Goal: Transaction & Acquisition: Purchase product/service

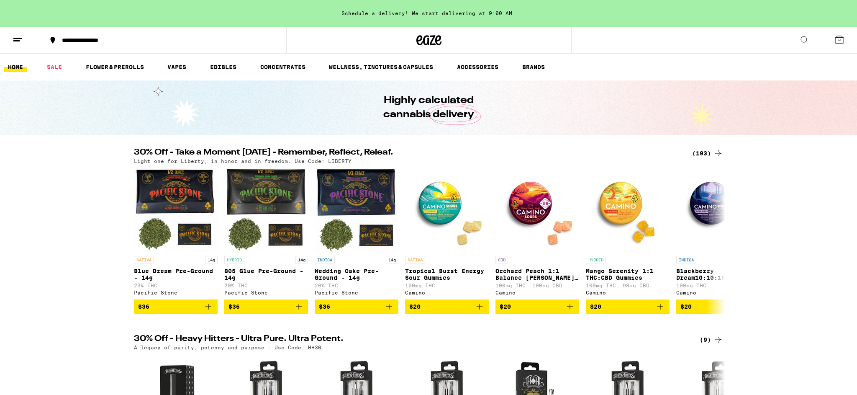
click at [800, 38] on icon at bounding box center [805, 40] width 10 height 10
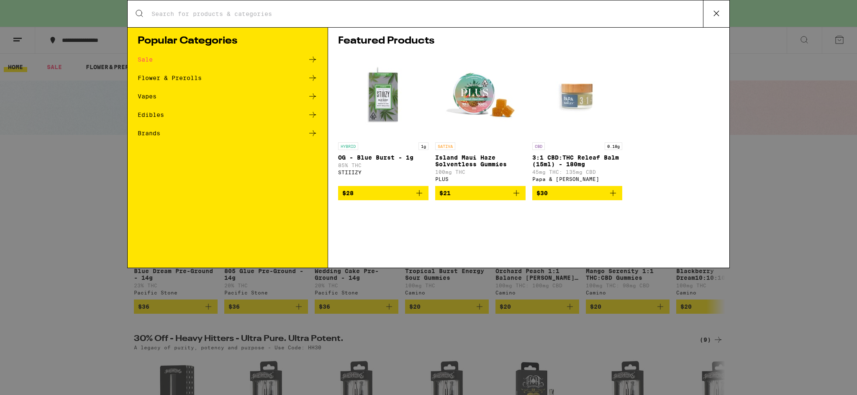
drag, startPoint x: 191, startPoint y: 17, endPoint x: 188, endPoint y: 27, distance: 11.0
click at [191, 17] on input "Search for Products" at bounding box center [427, 14] width 552 height 8
type input "garlic starship"
